Goal: Task Accomplishment & Management: Manage account settings

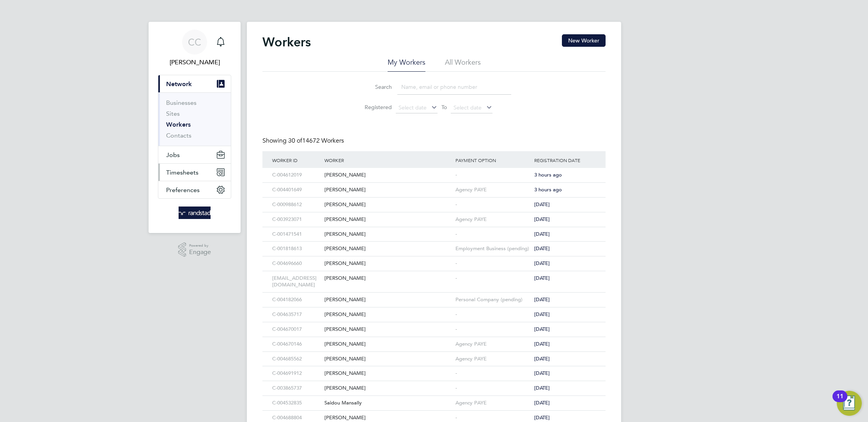
click at [176, 176] on button "Timesheets" at bounding box center [194, 172] width 73 height 17
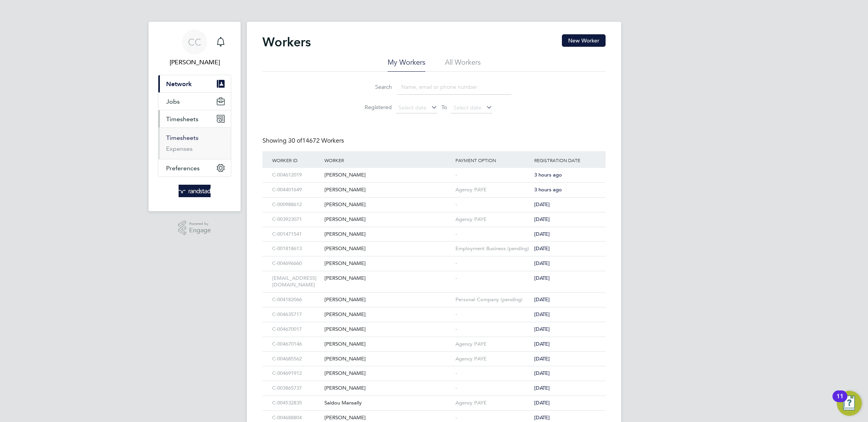
click at [188, 135] on link "Timesheets" at bounding box center [182, 137] width 32 height 7
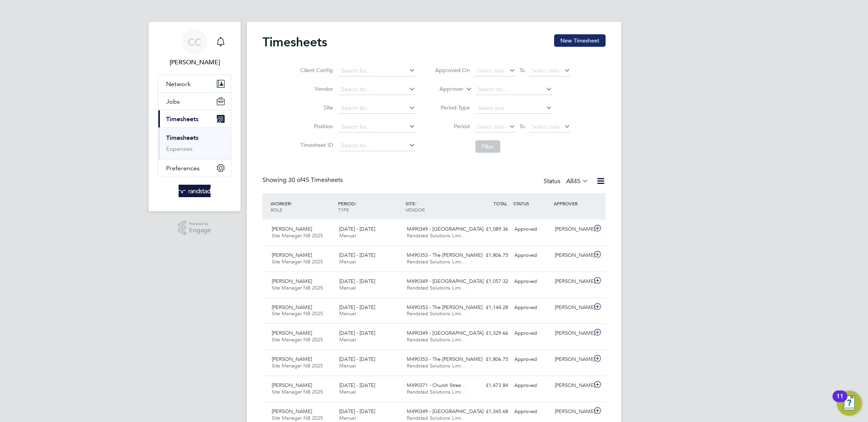
click at [591, 37] on button "New Timesheet" at bounding box center [579, 40] width 51 height 12
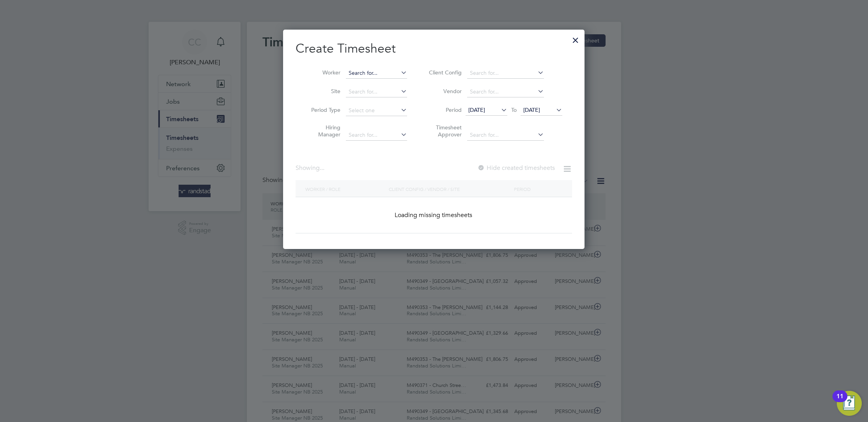
click at [361, 76] on input at bounding box center [376, 73] width 61 height 11
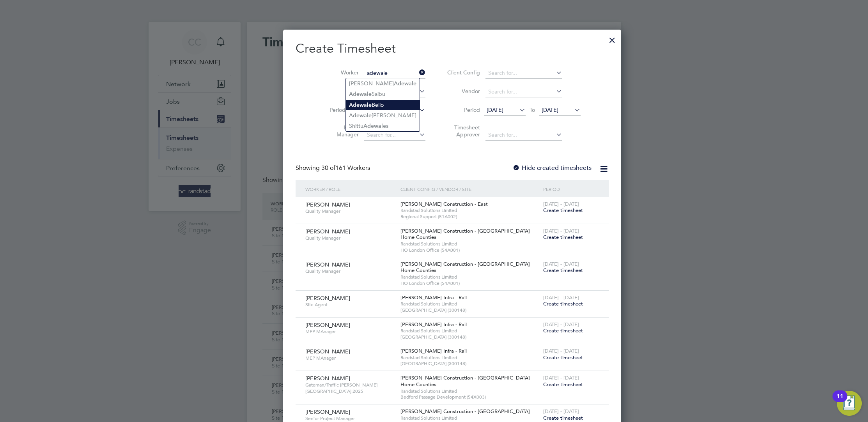
click at [383, 101] on li "Adewale Bello" at bounding box center [383, 105] width 74 height 11
type input "Adewale Bello"
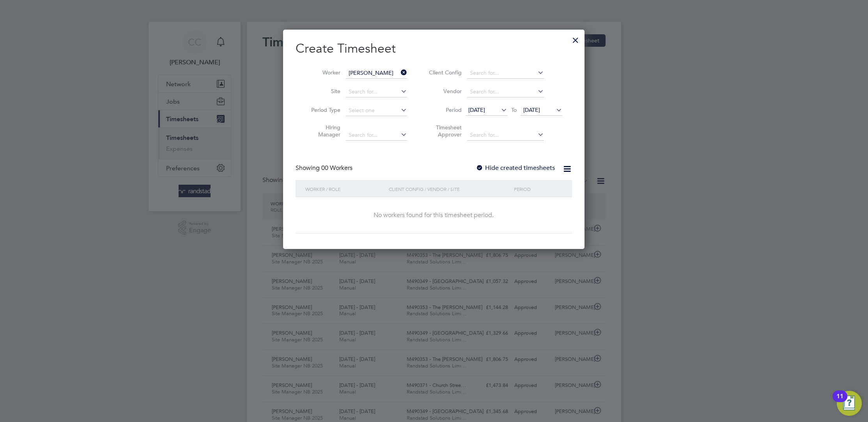
click at [499, 170] on label "Hide created timesheets" at bounding box center [515, 168] width 79 height 8
drag, startPoint x: 488, startPoint y: 113, endPoint x: 495, endPoint y: 116, distance: 7.5
click at [487, 113] on span "[DATE]" at bounding box center [486, 110] width 42 height 11
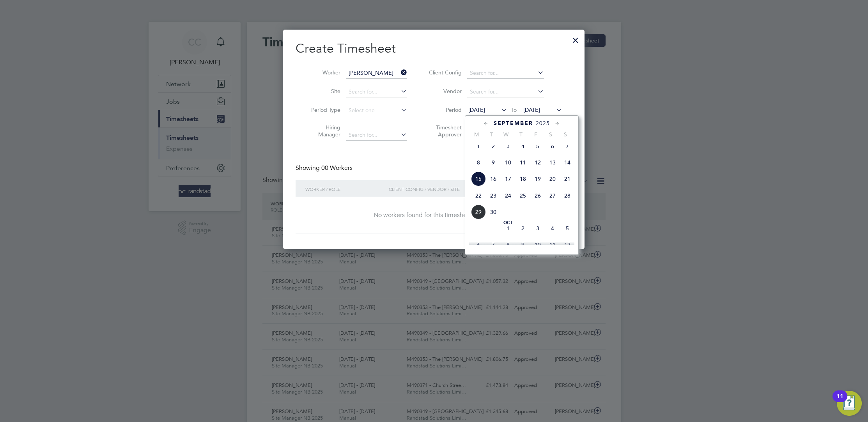
click at [565, 165] on span "14" at bounding box center [567, 162] width 15 height 15
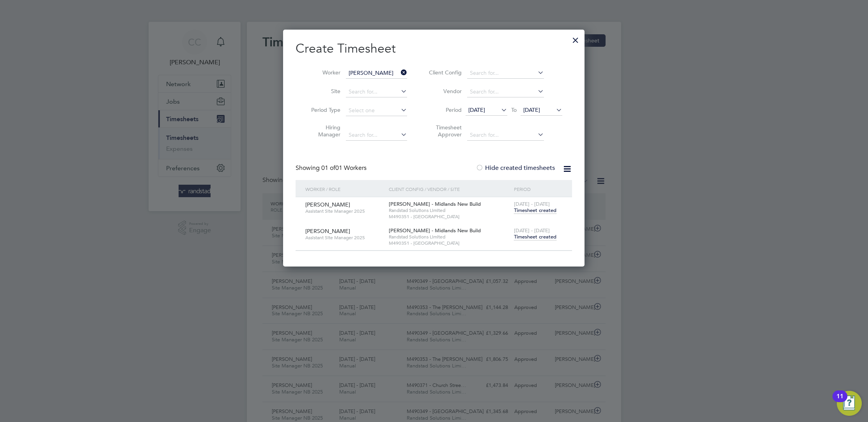
click at [539, 238] on span "Timesheet created" at bounding box center [535, 237] width 42 height 7
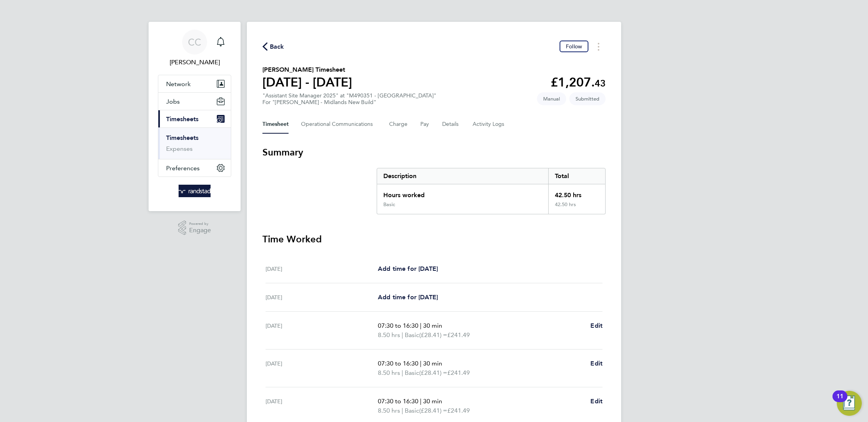
click at [280, 36] on div "Back Follow Adewale Bello's Timesheet 20 - 26 Sept 2025 £1,207. 43 "Assistant S…" at bounding box center [434, 289] width 374 height 535
click at [274, 43] on span "Back" at bounding box center [277, 46] width 14 height 9
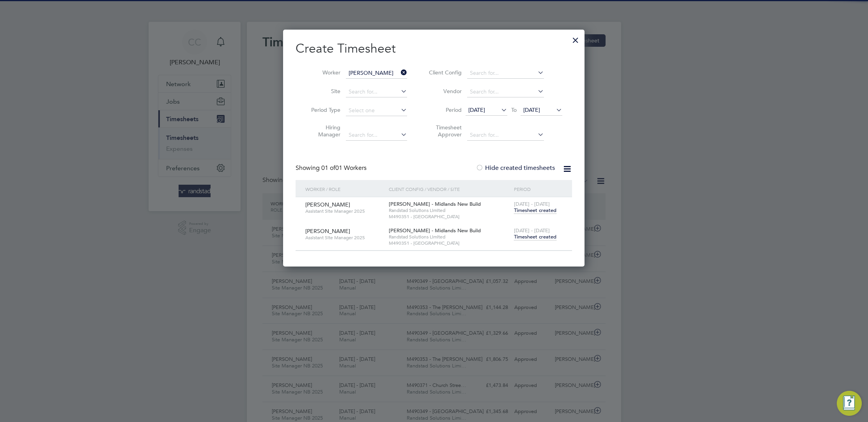
click at [399, 71] on icon at bounding box center [399, 72] width 0 height 11
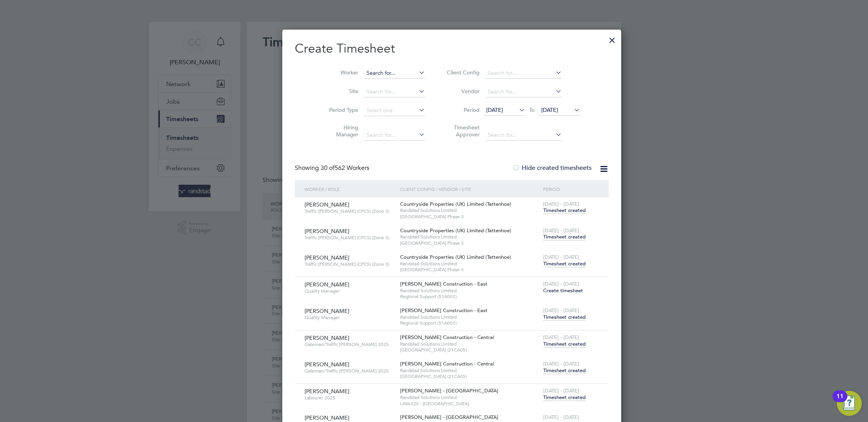
click at [374, 72] on input at bounding box center [394, 73] width 61 height 11
click at [396, 81] on b "Lawley" at bounding box center [418, 83] width 45 height 7
type input "Adam Lawley"
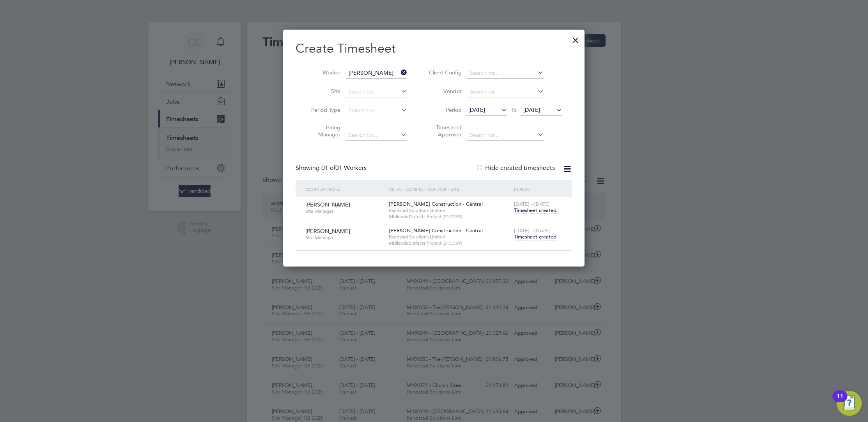
click at [547, 234] on span "Timesheet created" at bounding box center [535, 237] width 42 height 7
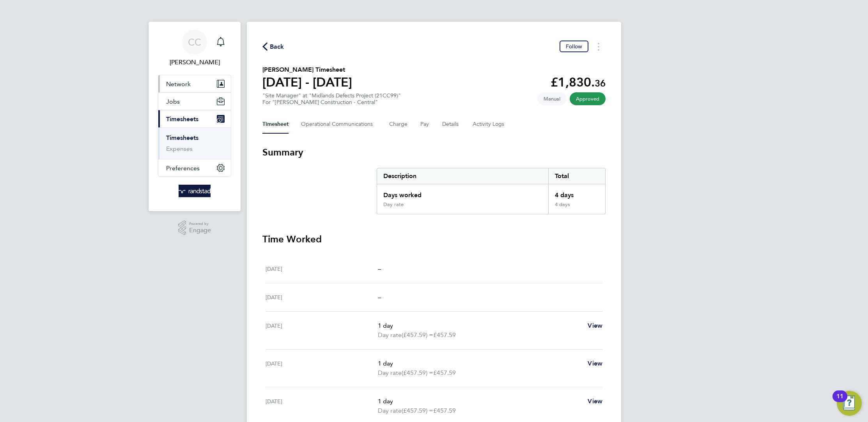
click at [196, 85] on button "Network" at bounding box center [194, 83] width 73 height 17
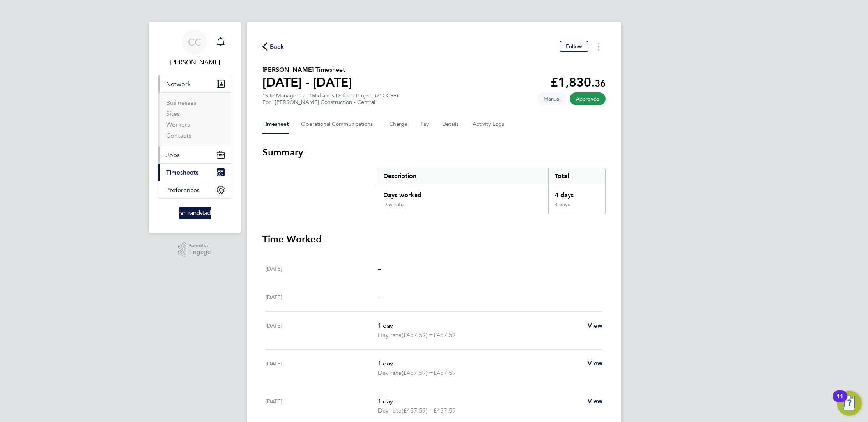
click at [207, 158] on button "Jobs" at bounding box center [194, 154] width 73 height 17
click at [188, 141] on link "Placements" at bounding box center [182, 141] width 32 height 7
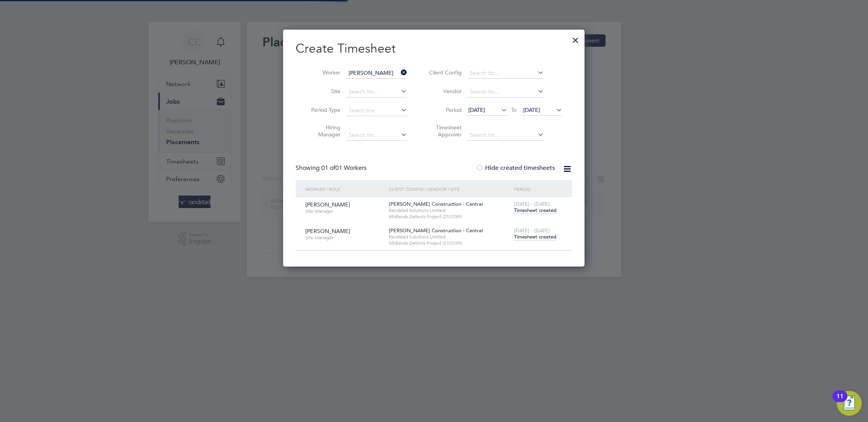
scroll to position [237, 301]
click at [579, 44] on div at bounding box center [575, 38] width 14 height 14
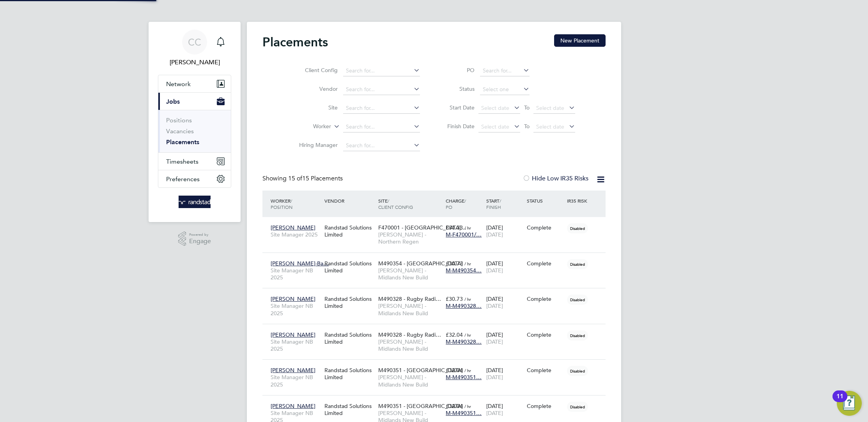
scroll to position [29, 67]
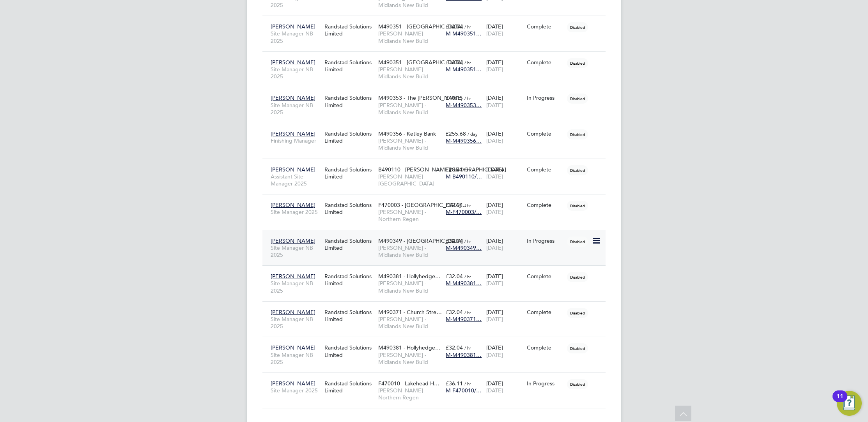
click at [291, 237] on span "[PERSON_NAME]" at bounding box center [293, 240] width 45 height 7
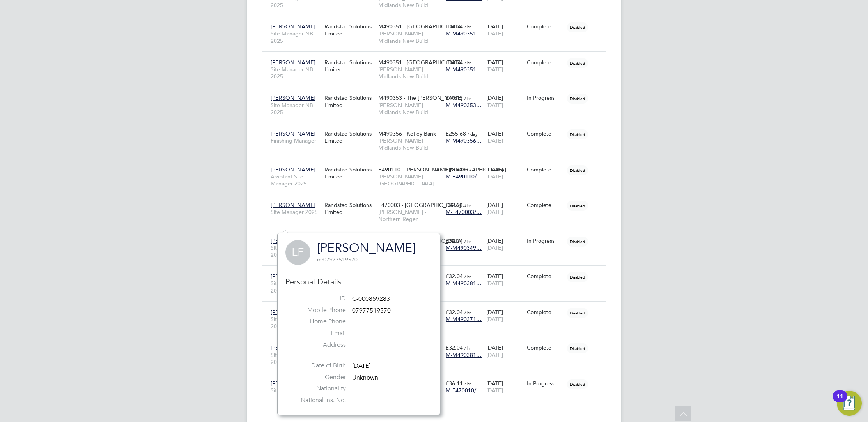
click at [699, 262] on div "CC Corbon Clarke-Selby Notifications Applications: Network Businesses Sites Wor…" at bounding box center [434, 50] width 868 height 788
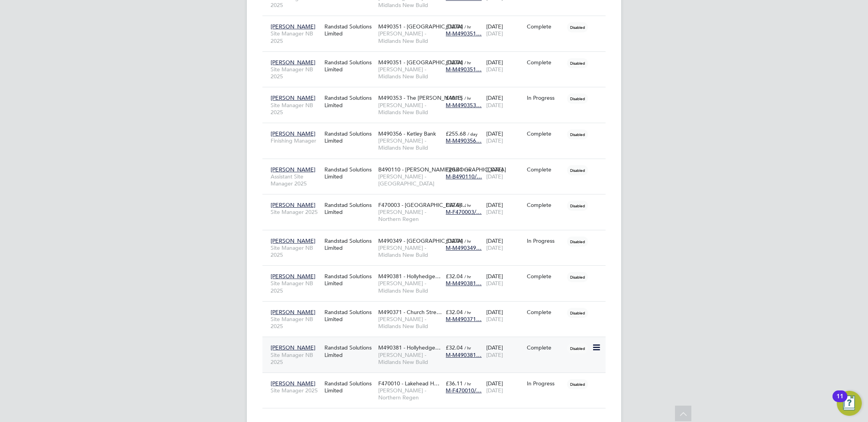
click at [306, 344] on span "[PERSON_NAME]" at bounding box center [293, 347] width 45 height 7
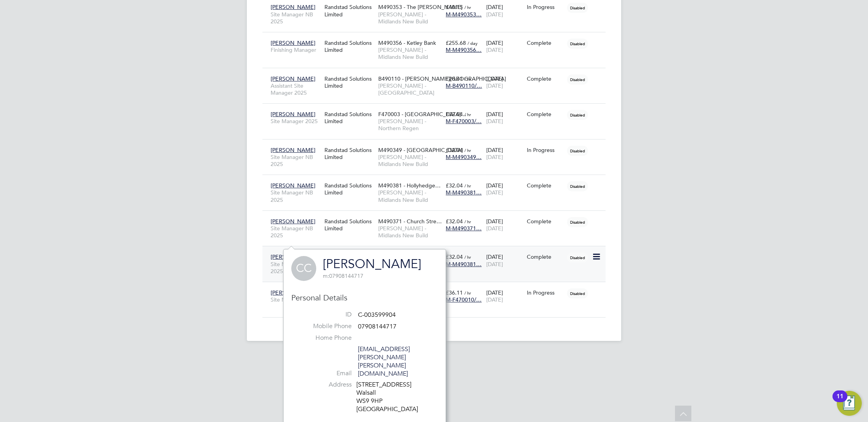
click at [503, 261] on span "[DATE]" at bounding box center [494, 264] width 17 height 7
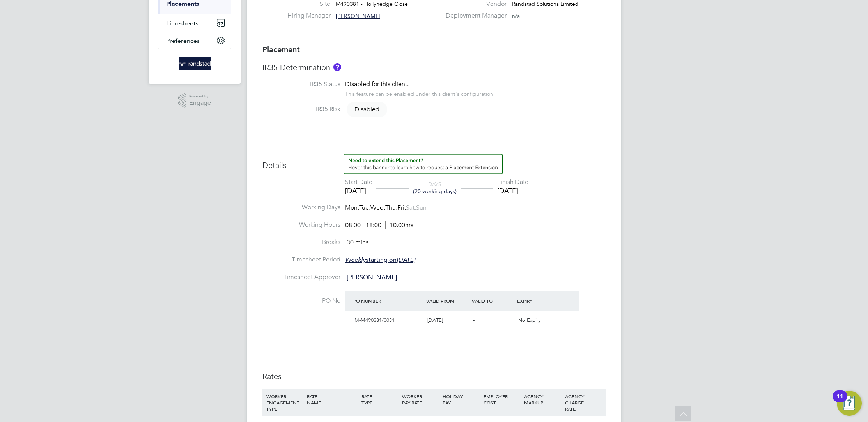
scroll to position [115, 0]
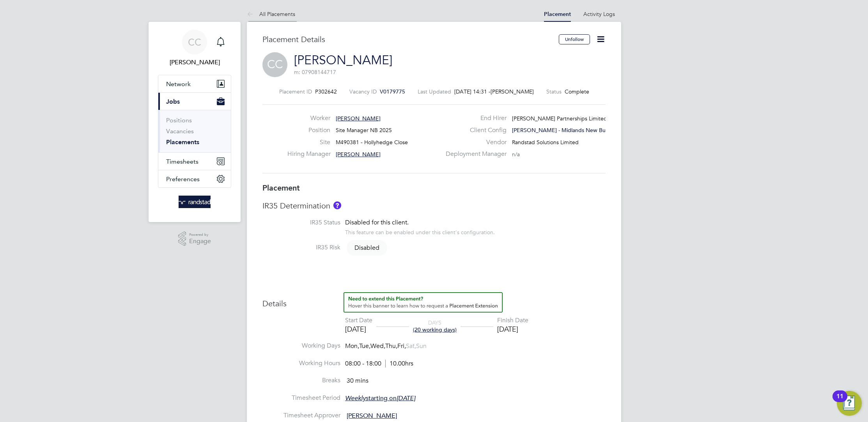
click at [272, 14] on link "All Placements" at bounding box center [271, 14] width 48 height 7
